Goal: Task Accomplishment & Management: Manage account settings

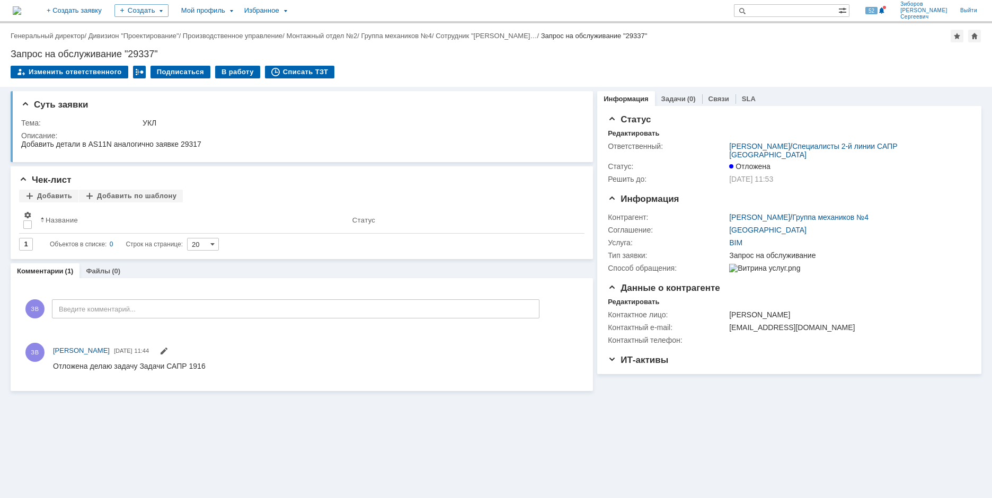
click at [21, 10] on img at bounding box center [17, 10] width 8 height 8
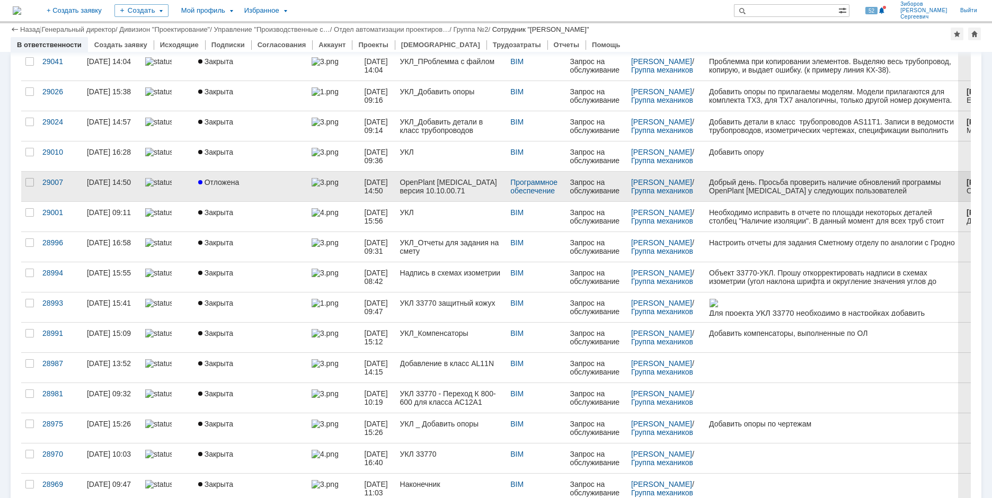
click at [222, 183] on span "Отложена" at bounding box center [218, 182] width 41 height 8
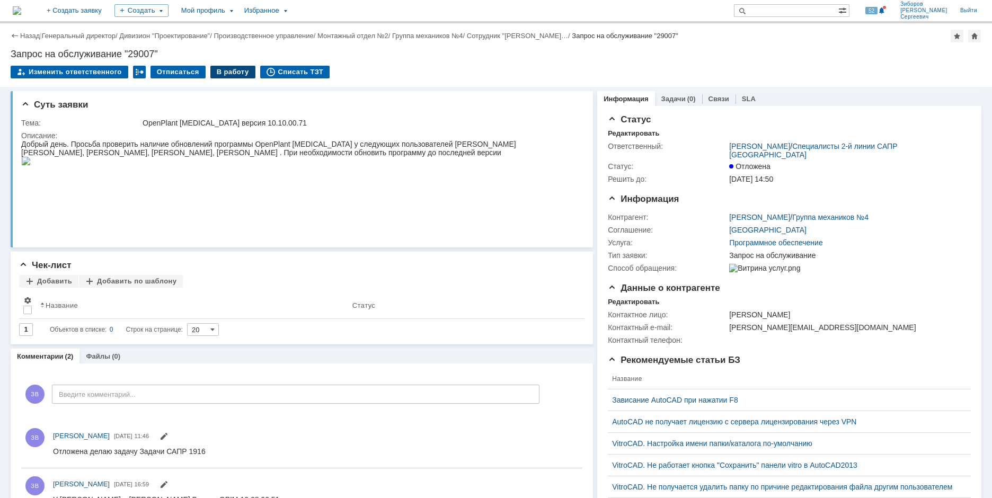
click at [227, 68] on div "В работу" at bounding box center [232, 72] width 45 height 13
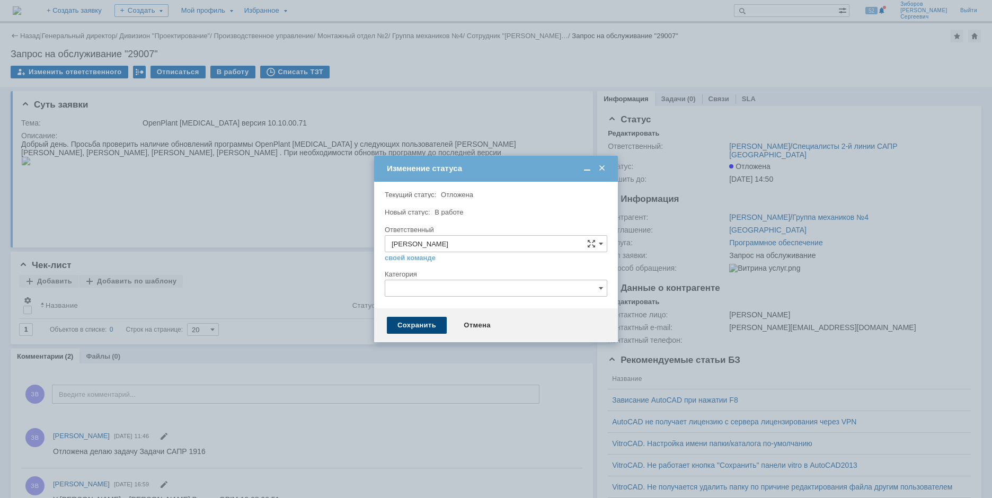
click at [415, 326] on div "Сохранить" at bounding box center [417, 325] width 60 height 17
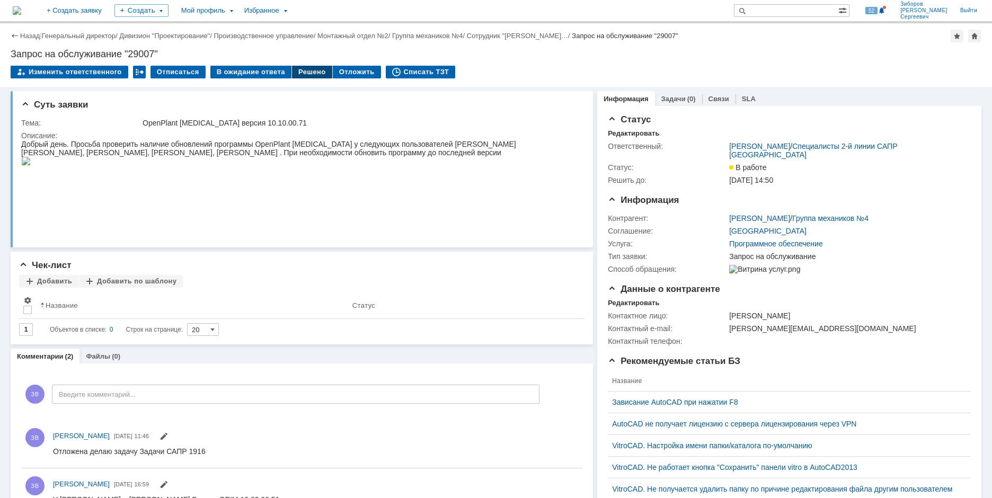
click at [305, 74] on div "Решено" at bounding box center [312, 72] width 40 height 13
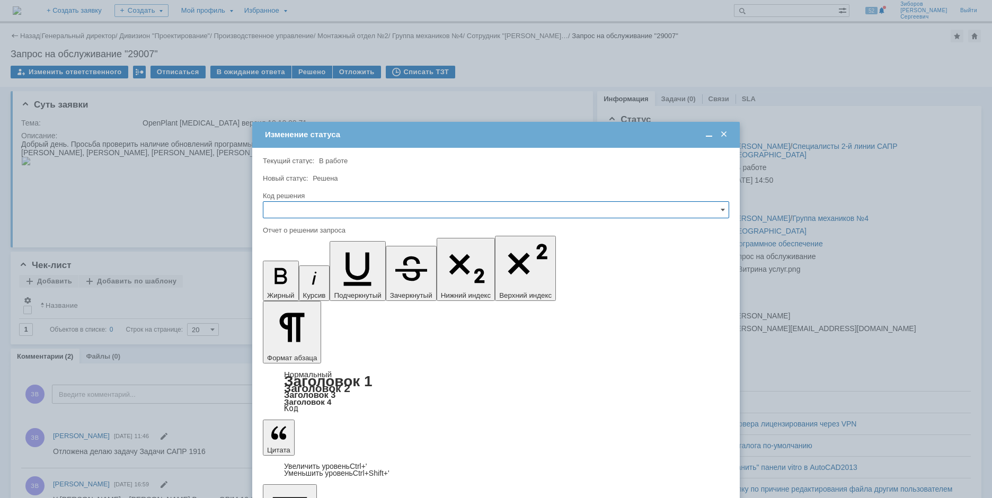
click at [315, 209] on input "text" at bounding box center [496, 209] width 466 height 17
click at [289, 318] on span "Дубль" at bounding box center [496, 317] width 452 height 8
type input "Дубль"
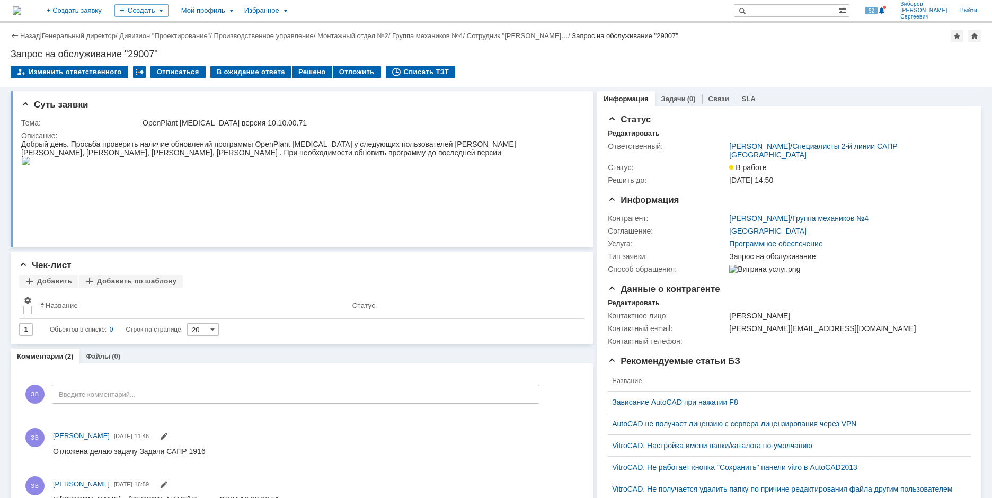
click at [19, 6] on img at bounding box center [17, 10] width 8 height 8
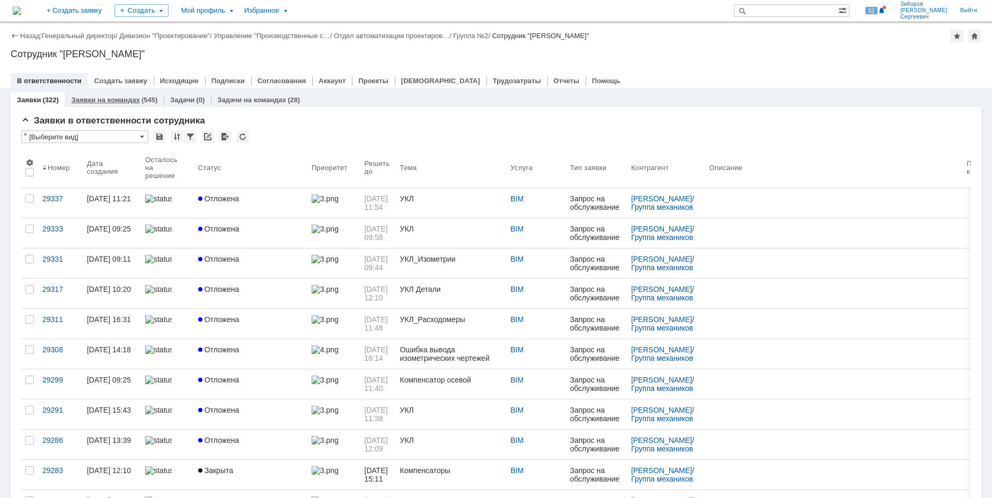
click at [120, 101] on link "Заявки на командах" at bounding box center [106, 100] width 68 height 8
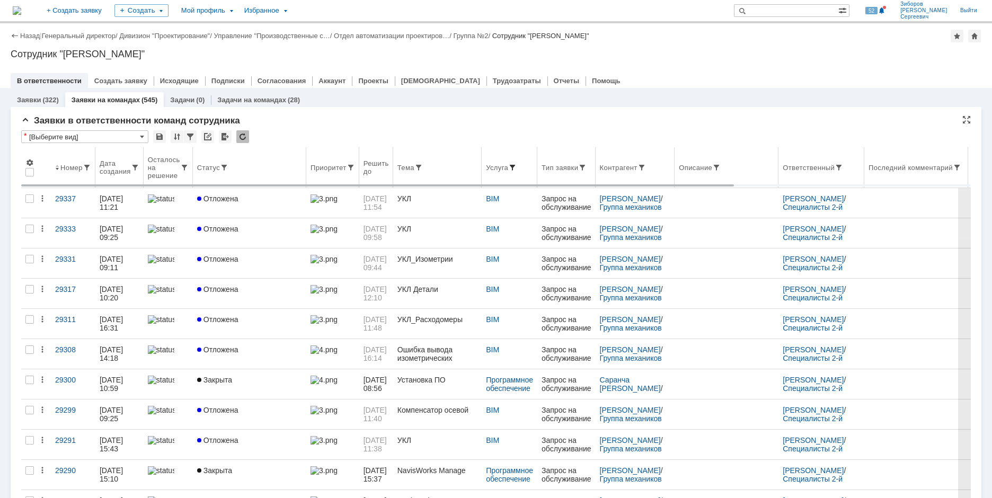
click at [516, 166] on span at bounding box center [512, 167] width 8 height 8
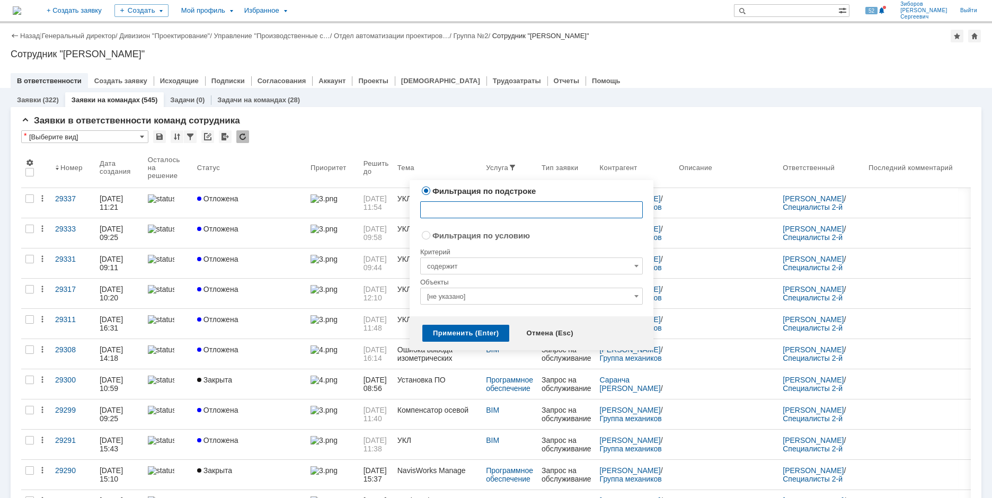
click at [471, 290] on input "[не указано]" at bounding box center [531, 296] width 222 height 17
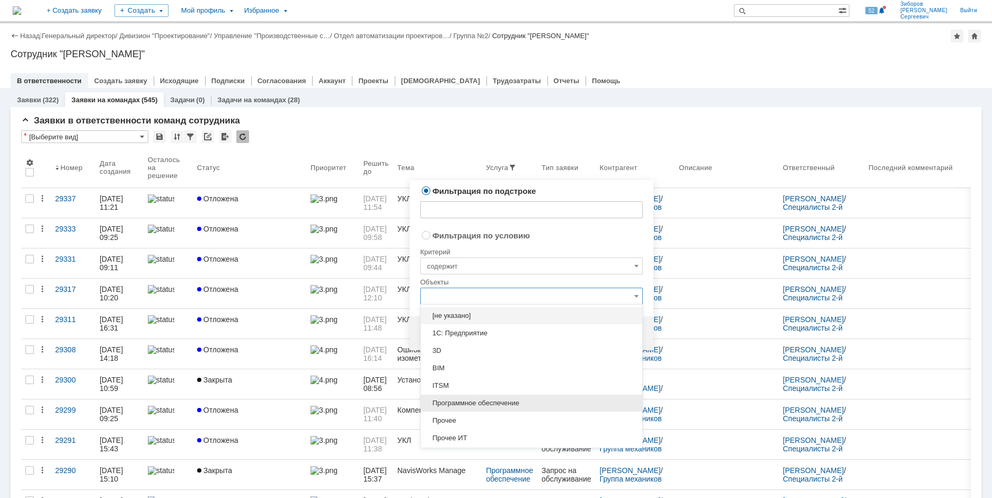
click at [471, 402] on span "Программное обеспечение" at bounding box center [531, 403] width 209 height 8
radio input "false"
radio input "true"
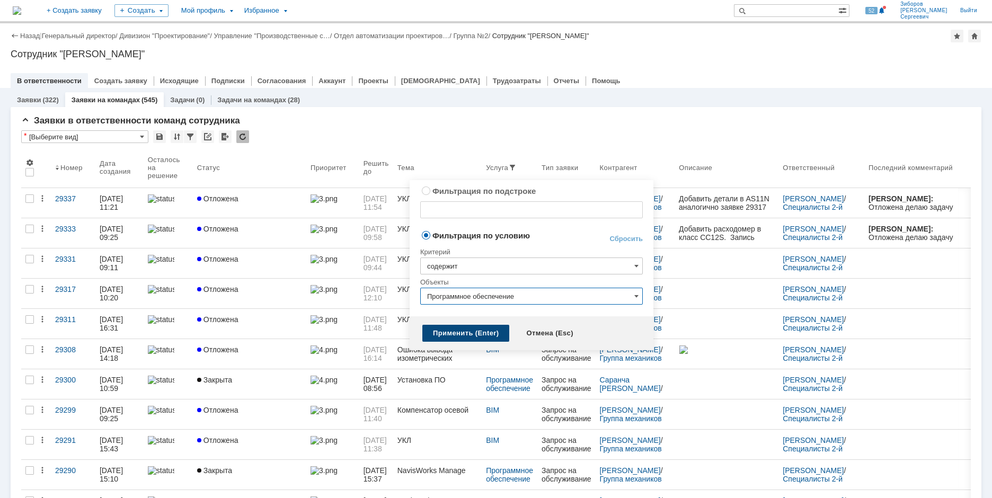
type input "Программное обеспечение"
click at [463, 335] on div "Применить (Enter)" at bounding box center [465, 333] width 87 height 17
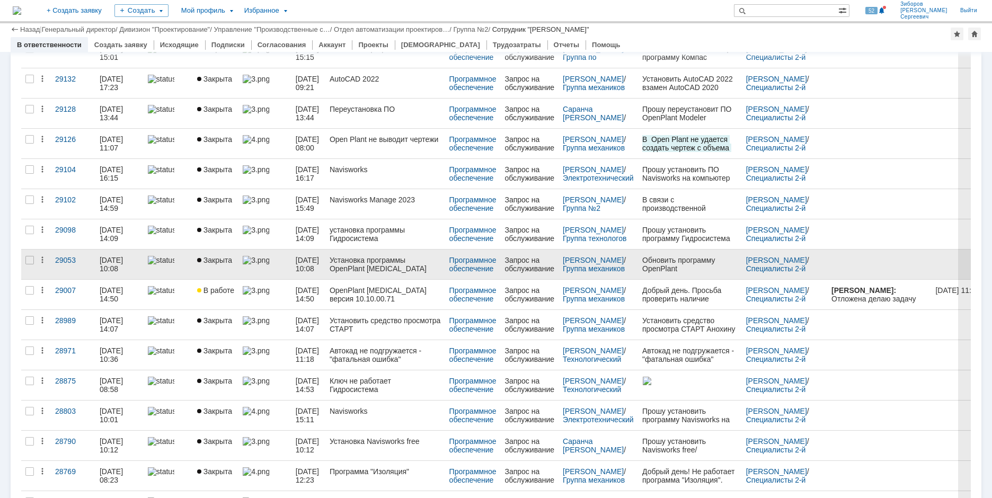
click at [384, 263] on div "Установка программы OpenPlant [MEDICAL_DATA] Manager CONNECT Edition" at bounding box center [384, 264] width 111 height 17
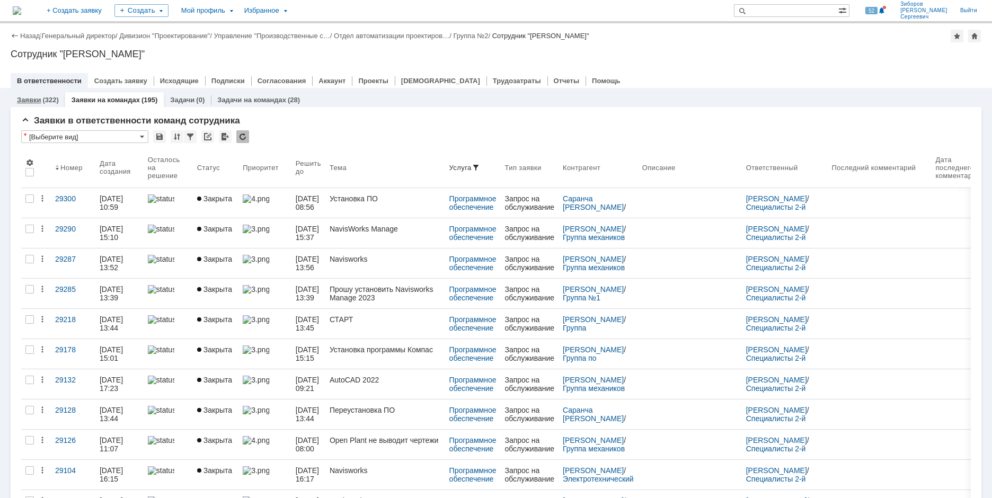
click at [41, 94] on div "Заявки (322)" at bounding box center [38, 99] width 55 height 15
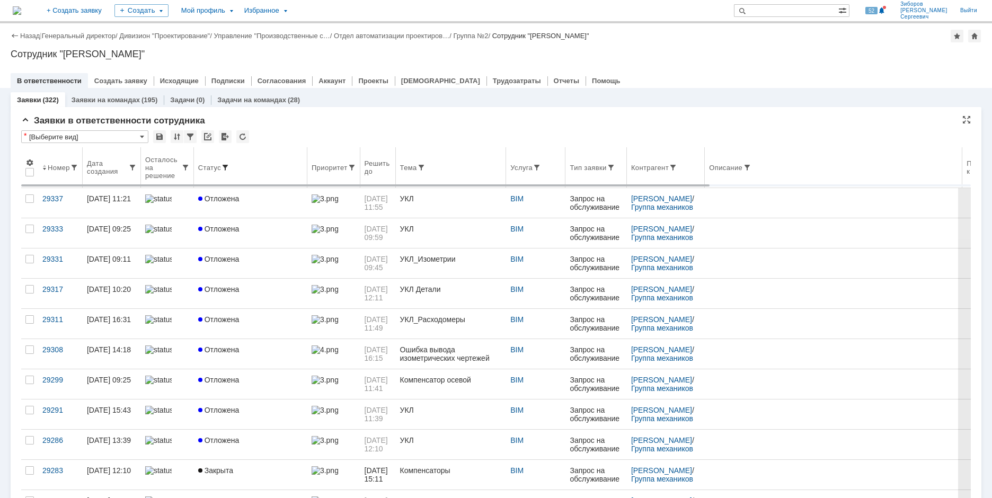
click at [226, 164] on span at bounding box center [225, 167] width 8 height 8
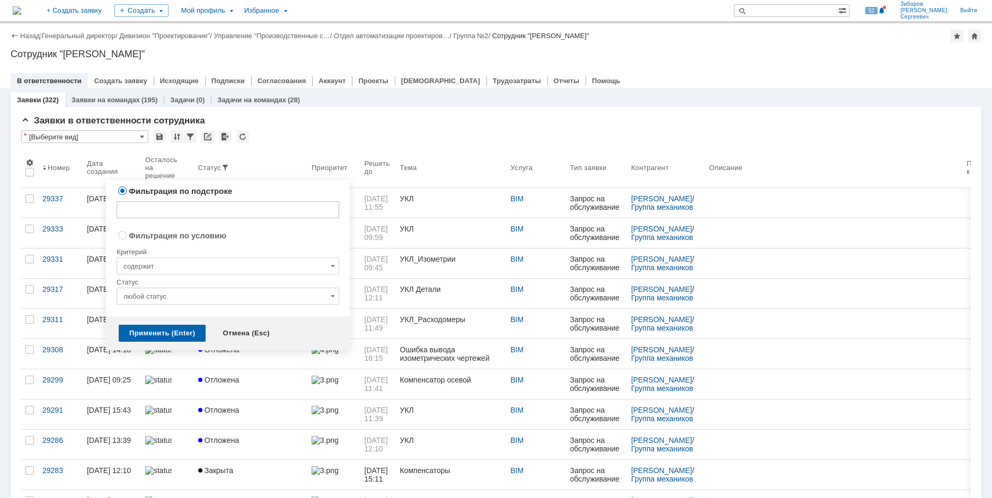
click at [162, 295] on input "любой статус" at bounding box center [228, 296] width 222 height 17
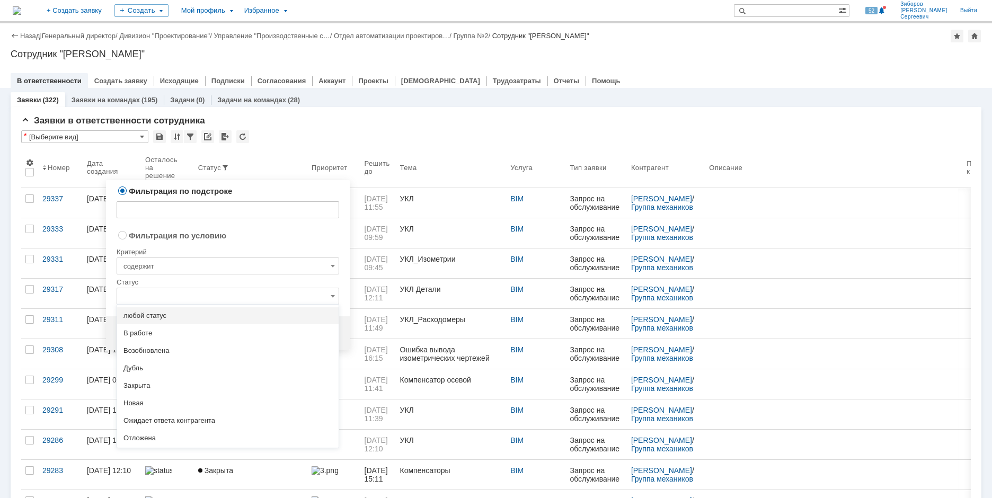
click at [149, 331] on span "В работе" at bounding box center [227, 333] width 209 height 8
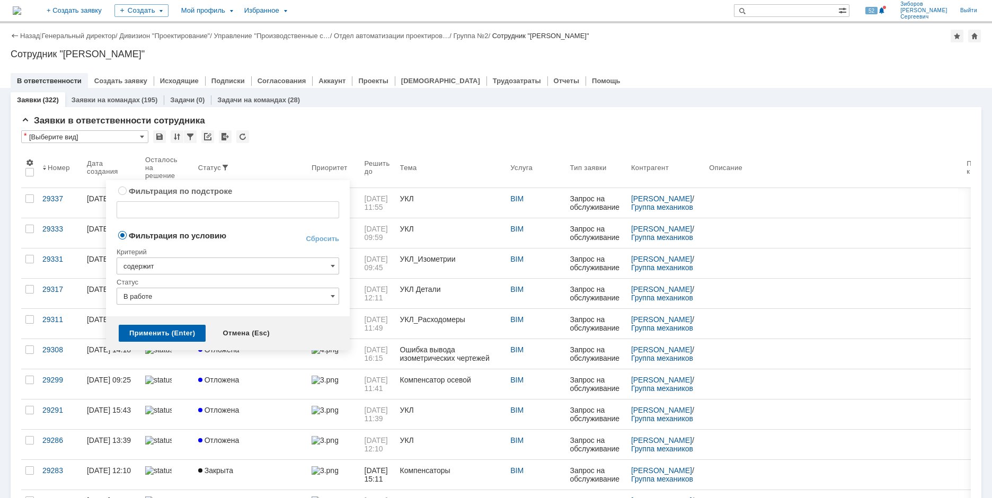
click at [150, 324] on div "Применить (Enter) Отмена (Esc)" at bounding box center [228, 333] width 244 height 34
click at [153, 330] on div "Применить (Enter)" at bounding box center [162, 333] width 87 height 17
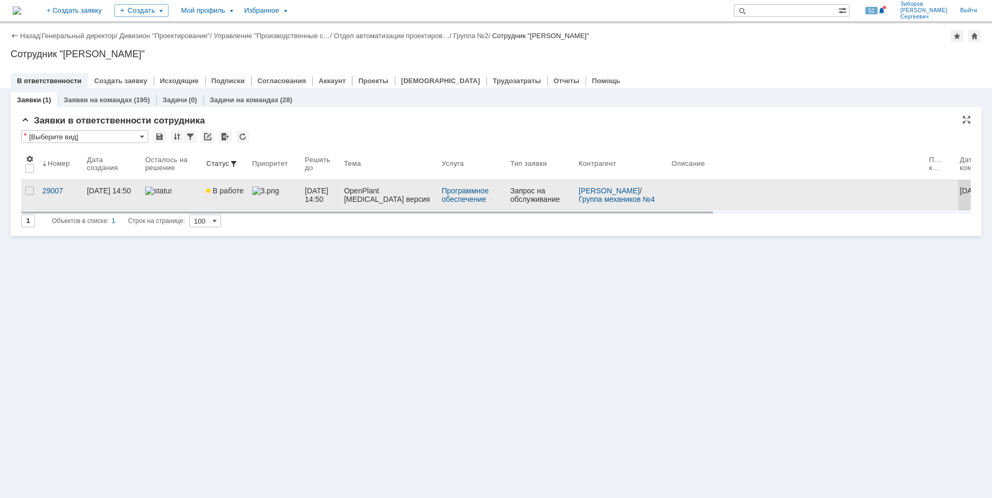
click at [269, 193] on span at bounding box center [265, 190] width 26 height 8
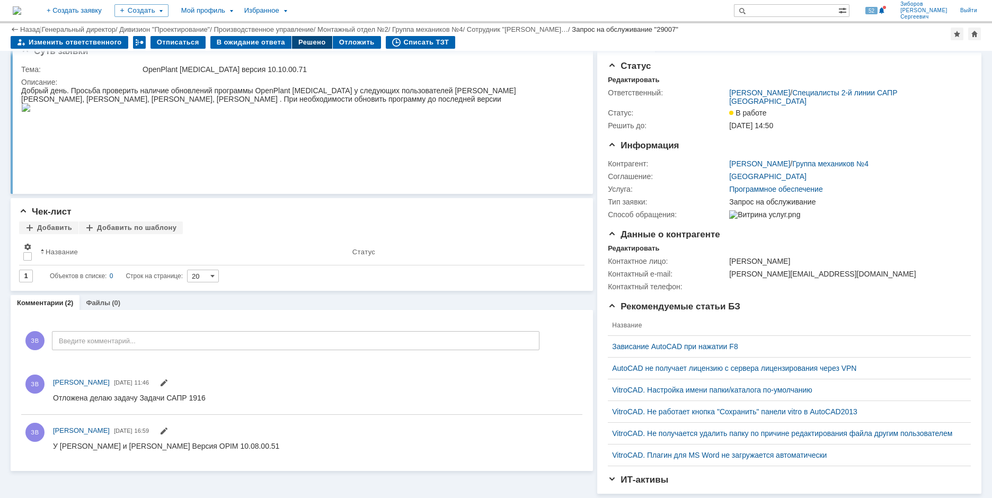
click at [296, 41] on div "Решено" at bounding box center [312, 42] width 40 height 13
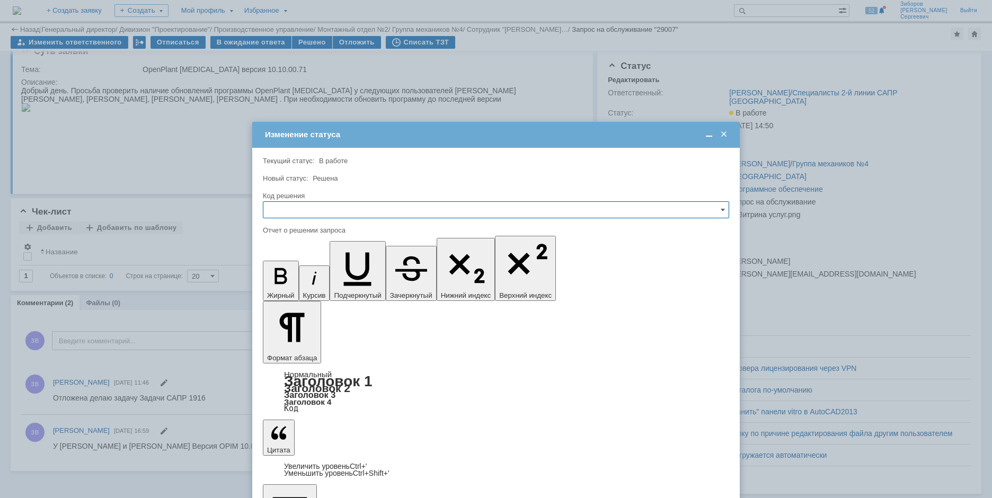
click at [290, 217] on input "text" at bounding box center [496, 209] width 466 height 17
drag, startPoint x: 290, startPoint y: 319, endPoint x: 26, endPoint y: 32, distance: 390.6
click at [290, 319] on span "Дубль" at bounding box center [496, 317] width 452 height 8
type input "Дубль"
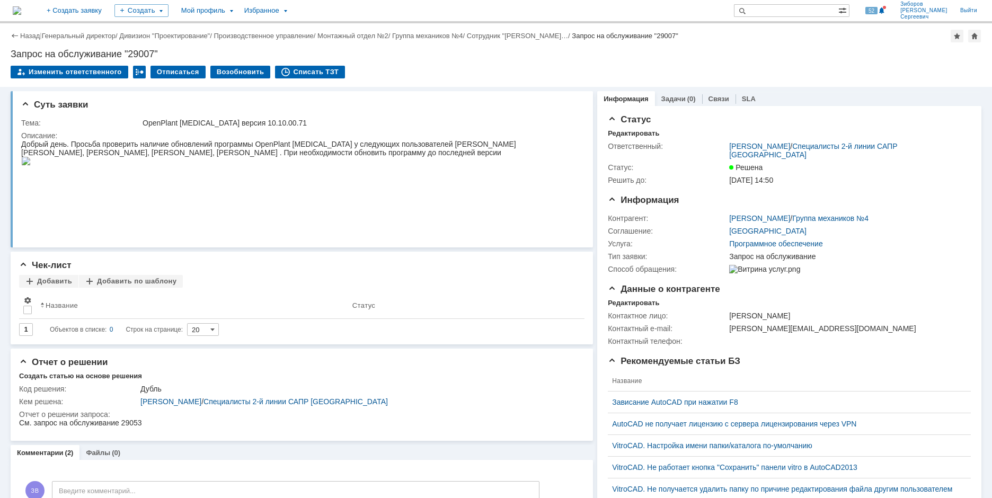
click at [21, 6] on img at bounding box center [17, 10] width 8 height 8
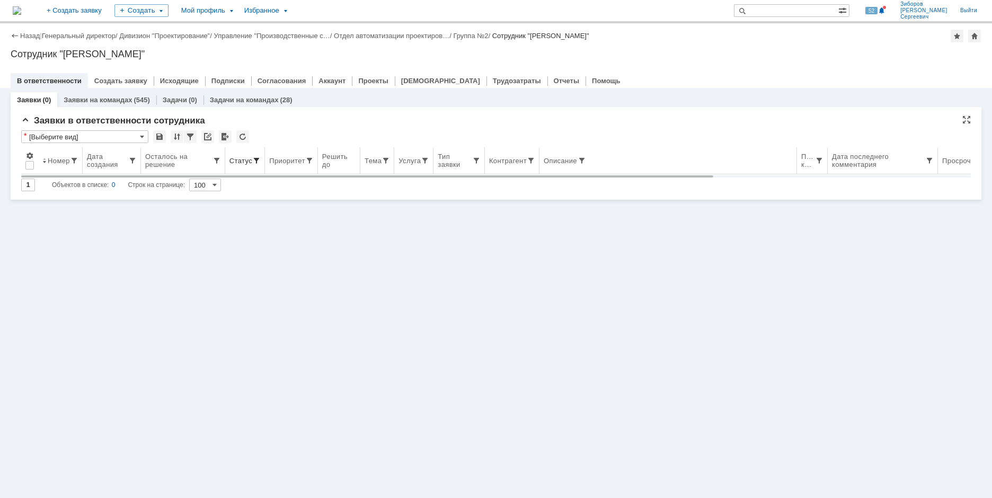
click at [246, 157] on div "Статус" at bounding box center [240, 161] width 23 height 8
click at [257, 160] on span at bounding box center [256, 160] width 8 height 8
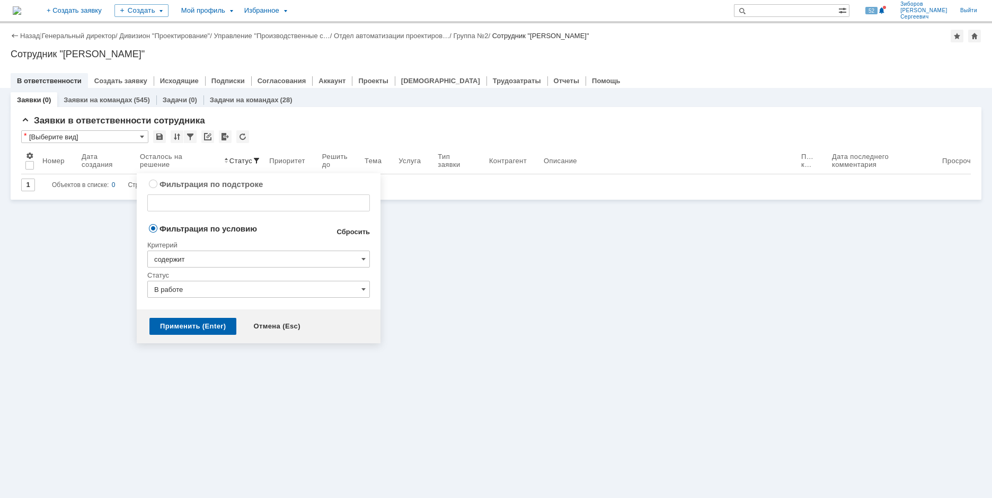
click at [350, 229] on link "Сбросить" at bounding box center [352, 232] width 33 height 8
type input "содержит"
click at [203, 328] on div "Применить (Enter)" at bounding box center [192, 326] width 87 height 17
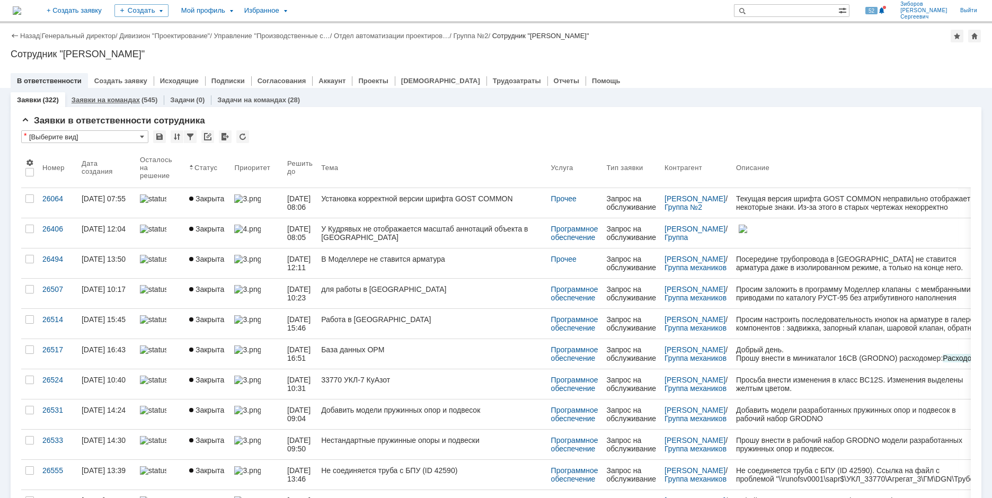
click at [118, 99] on link "Заявки на командах" at bounding box center [106, 100] width 68 height 8
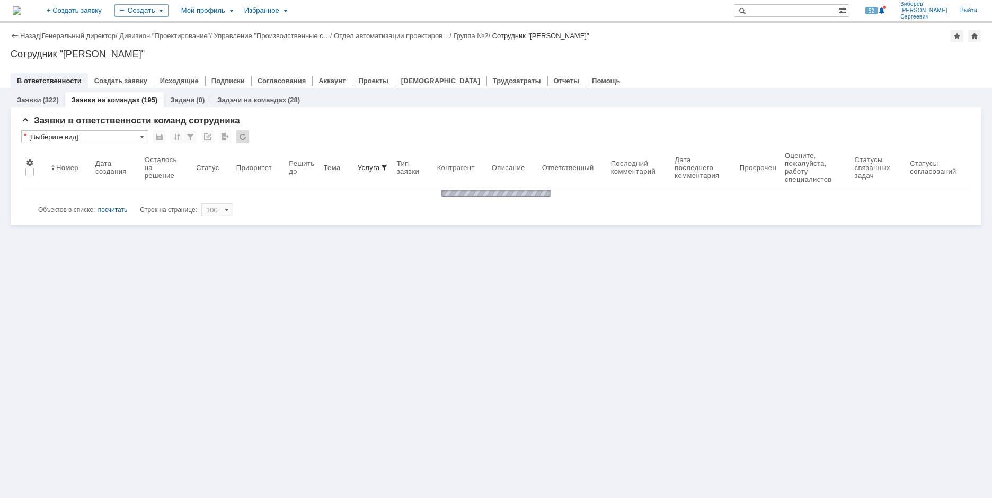
click at [31, 101] on link "Заявки" at bounding box center [29, 100] width 24 height 8
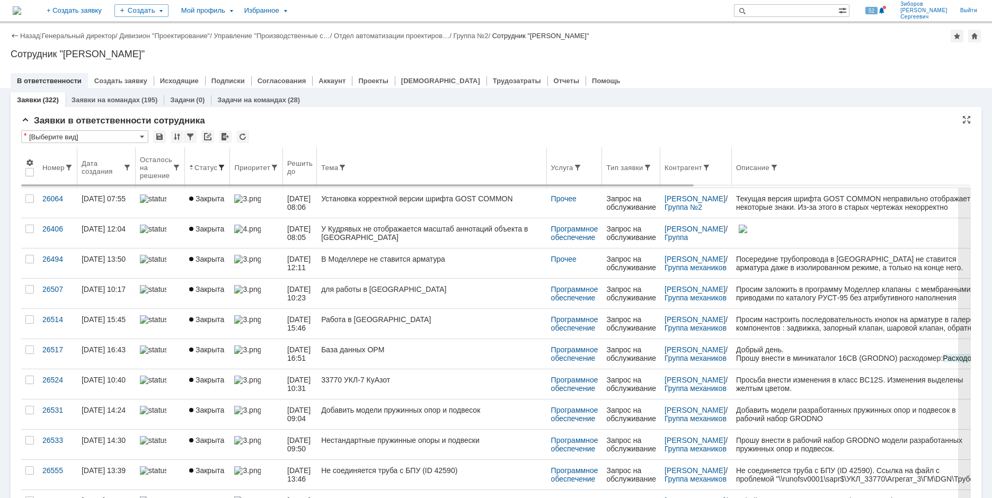
click at [223, 168] on span at bounding box center [221, 167] width 8 height 8
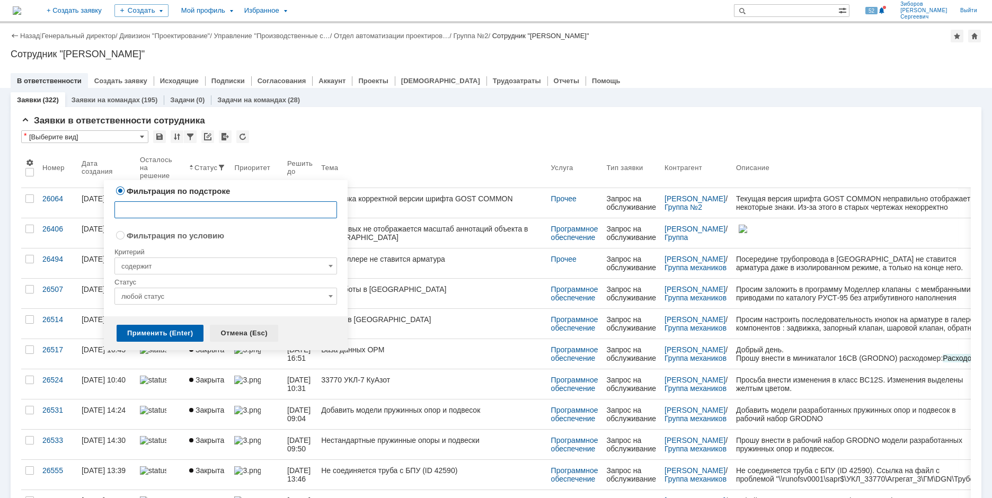
click at [241, 333] on div "Отмена (Esc)" at bounding box center [244, 333] width 68 height 17
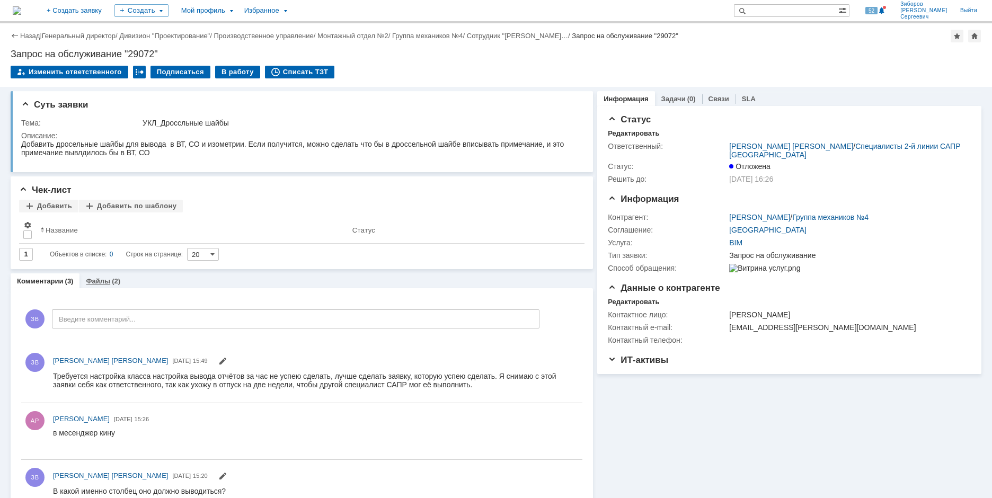
click at [106, 281] on link "Файлы" at bounding box center [98, 281] width 24 height 8
